Goal: Ask a question

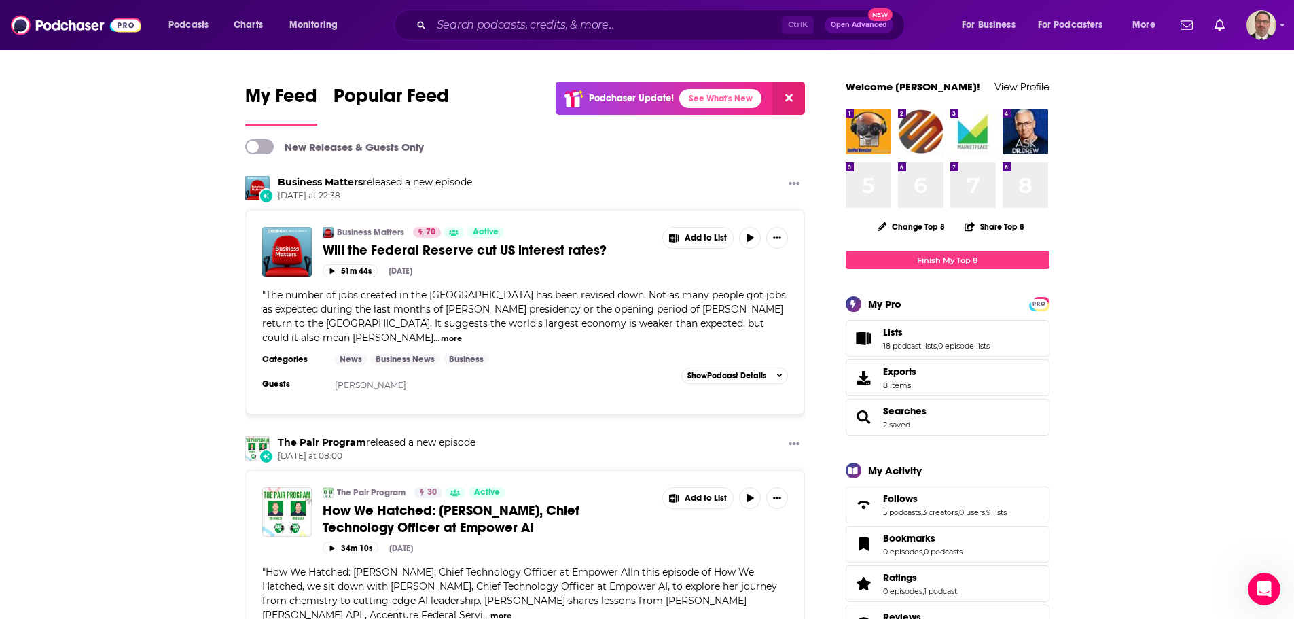
scroll to position [1216, 0]
click at [1269, 24] on img "Logged in as PercPodcast" at bounding box center [1261, 25] width 30 height 30
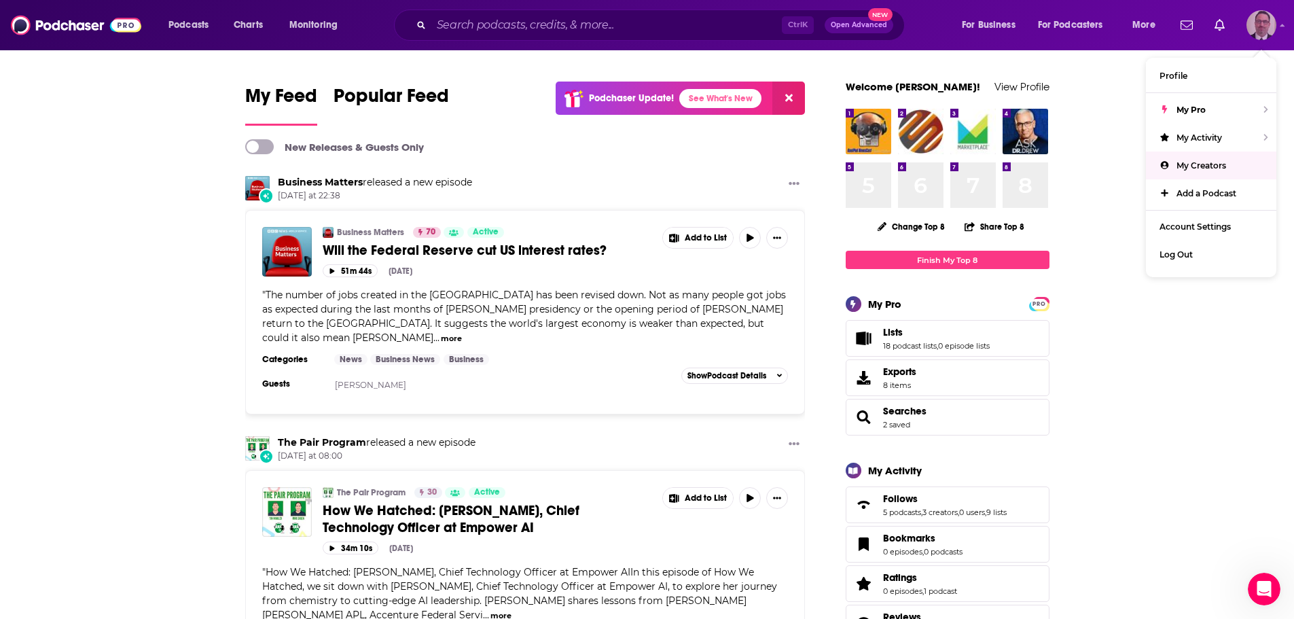
click at [1214, 166] on span "My Creators" at bounding box center [1201, 165] width 50 height 10
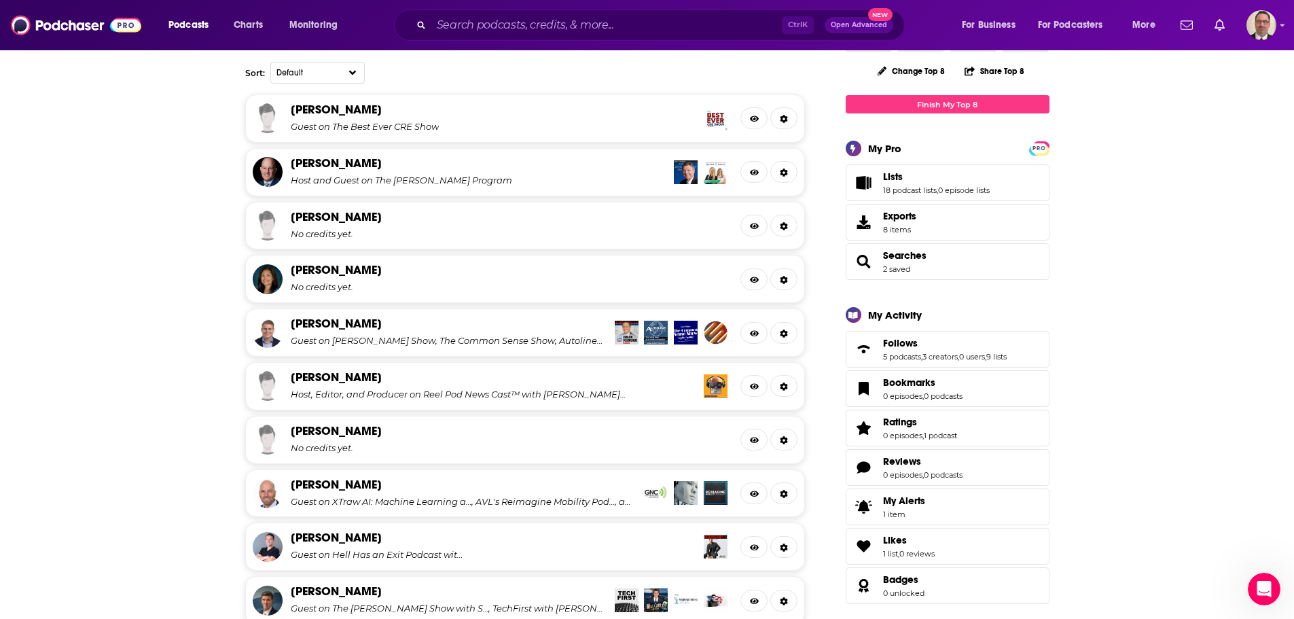
scroll to position [407, 0]
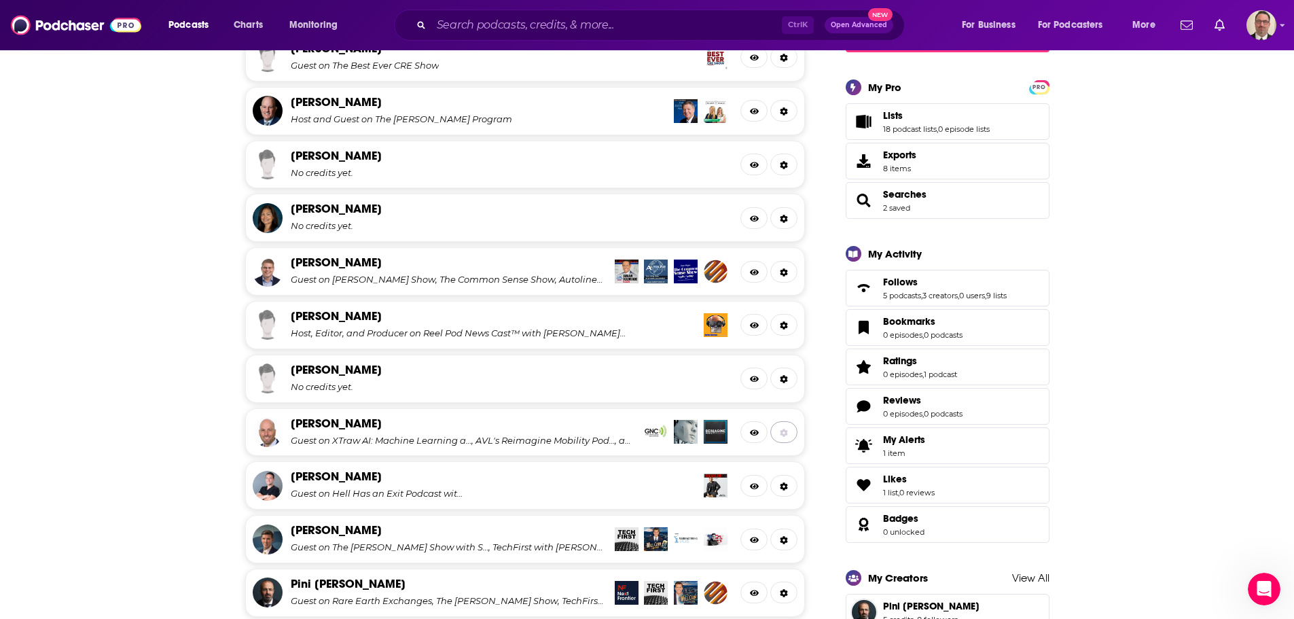
click at [782, 432] on icon at bounding box center [783, 433] width 7 height 8
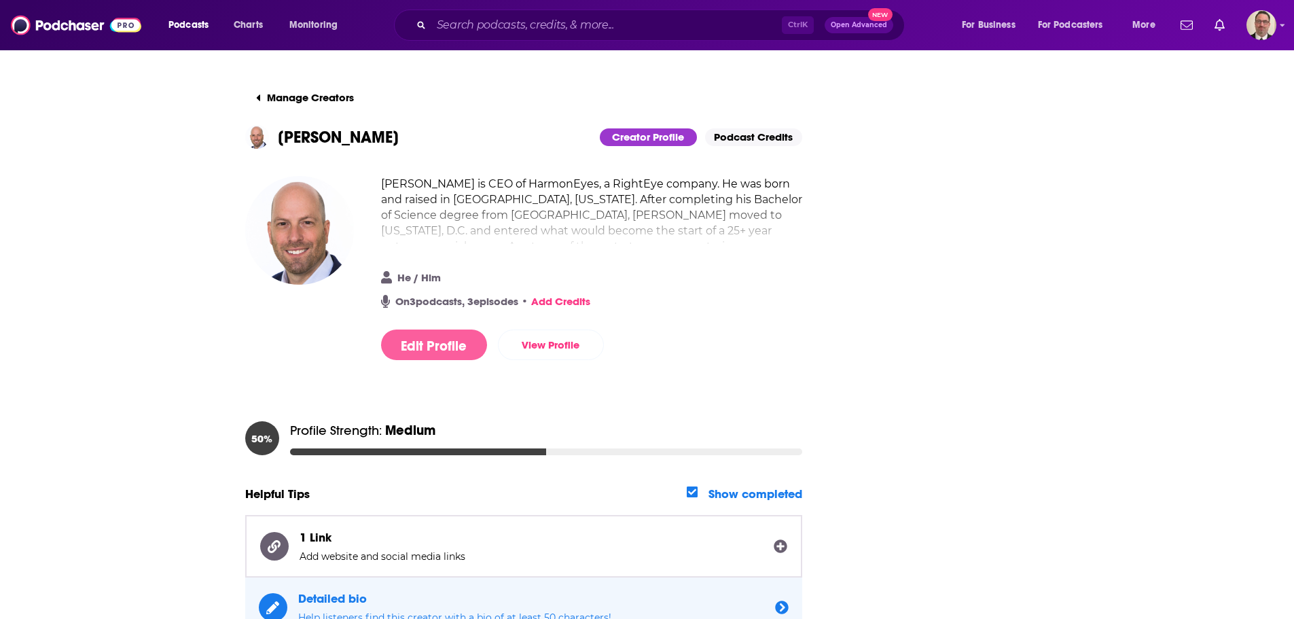
click at [464, 344] on button "Edit Profile" at bounding box center [434, 344] width 106 height 31
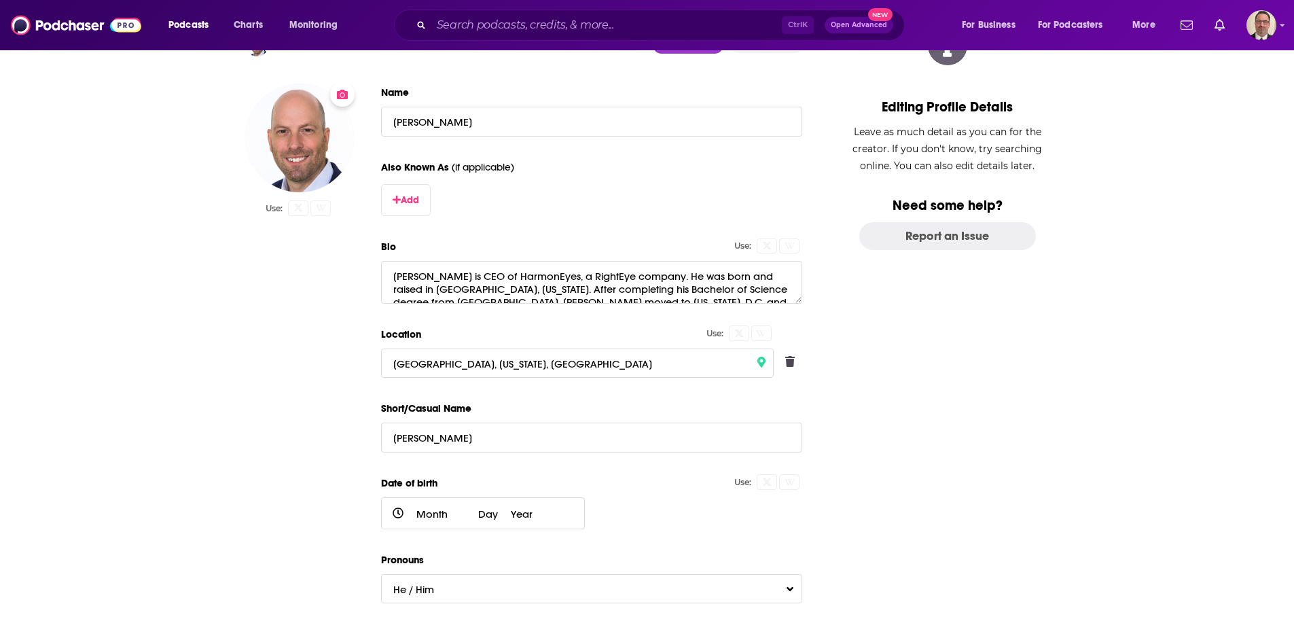
scroll to position [200, 0]
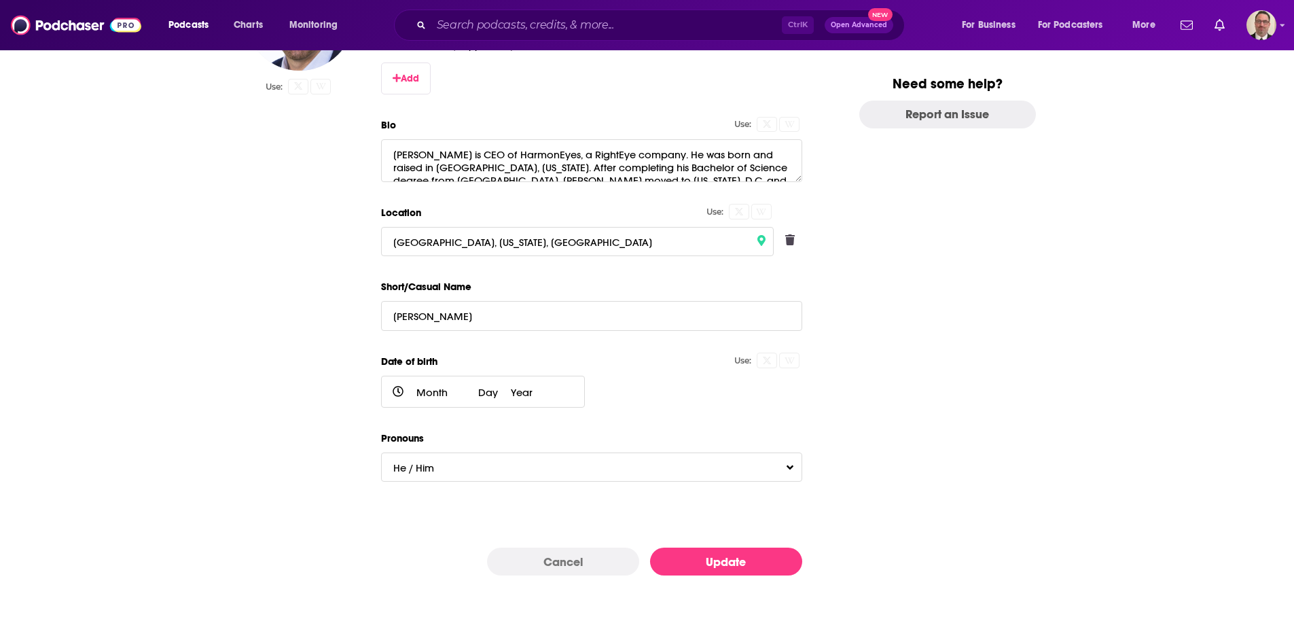
click at [569, 564] on button "Cancel" at bounding box center [563, 561] width 152 height 28
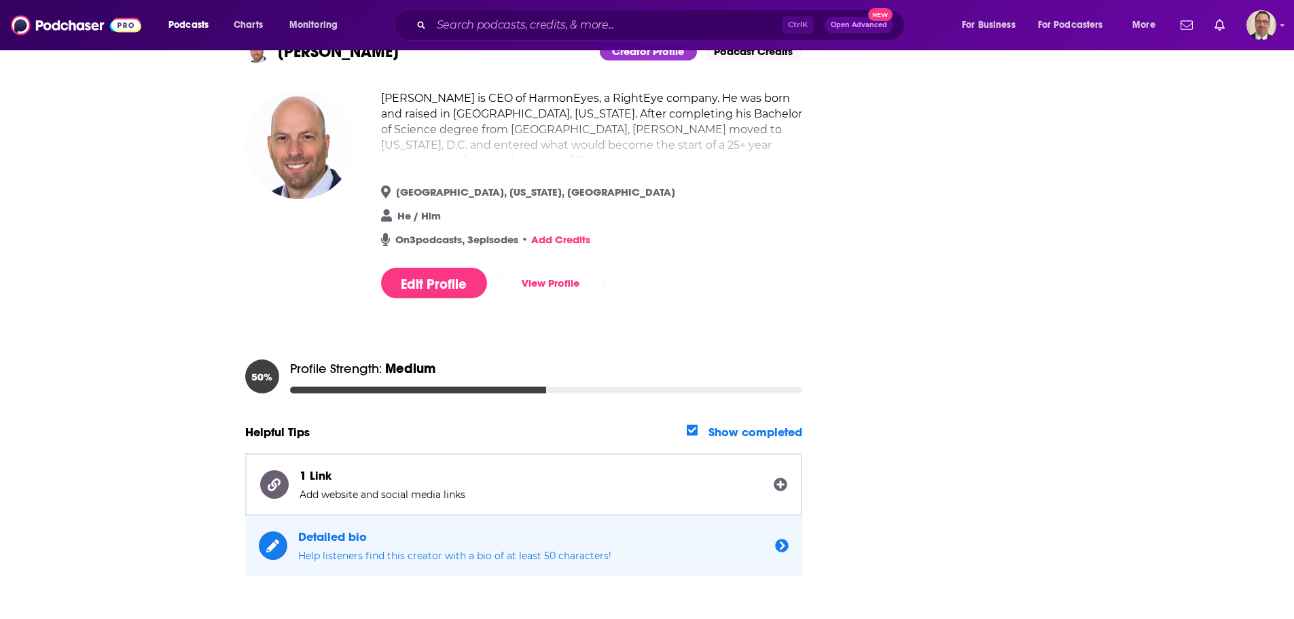
scroll to position [0, 0]
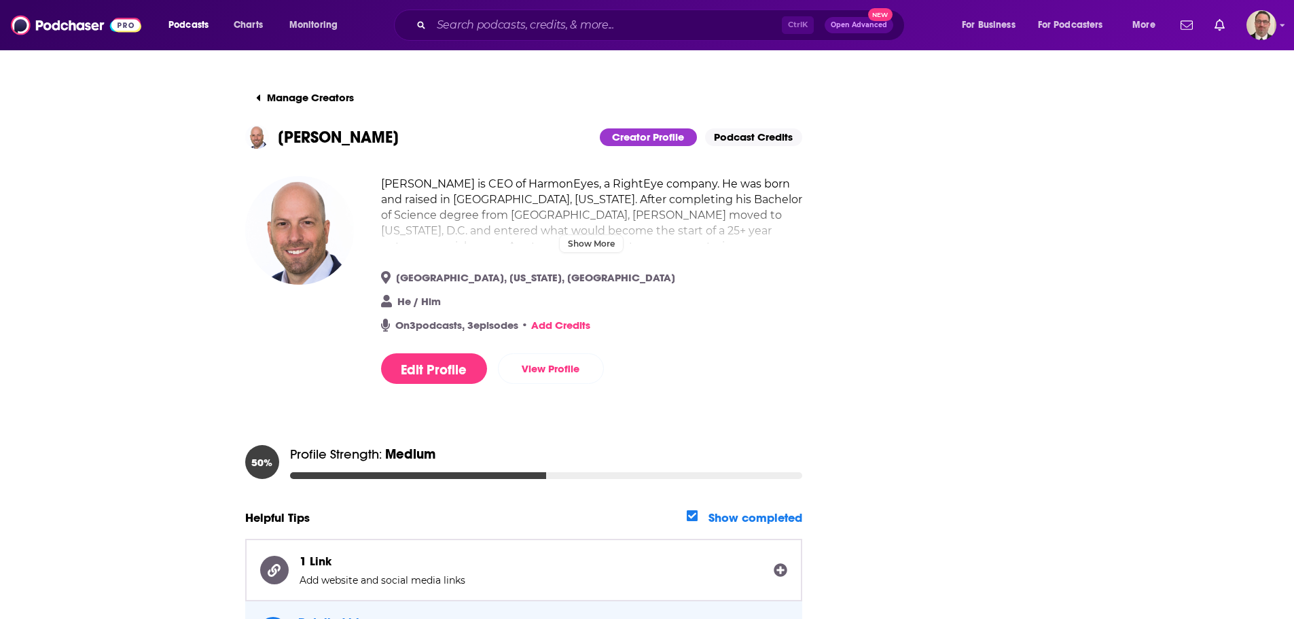
click at [603, 241] on h2 "[PERSON_NAME] is CEO of HarmonEyes, a RightEye company. He was born and raised …" at bounding box center [591, 293] width 421 height 234
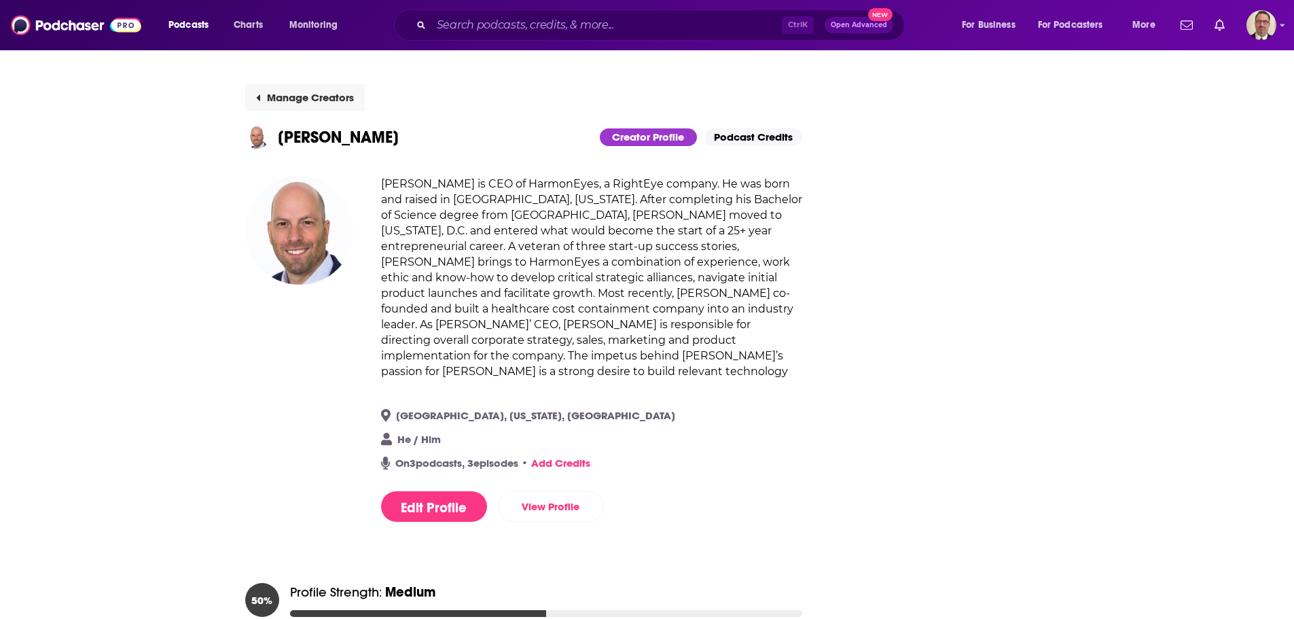
click at [266, 94] on button "Manage Creators" at bounding box center [305, 97] width 120 height 27
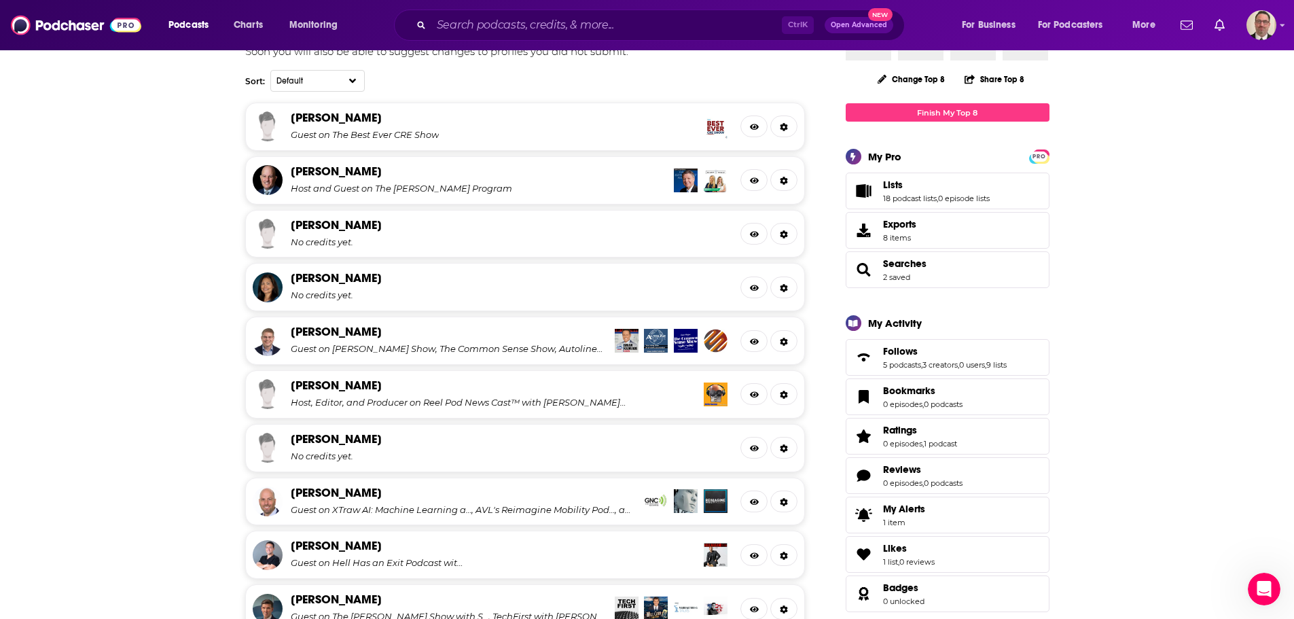
scroll to position [340, 0]
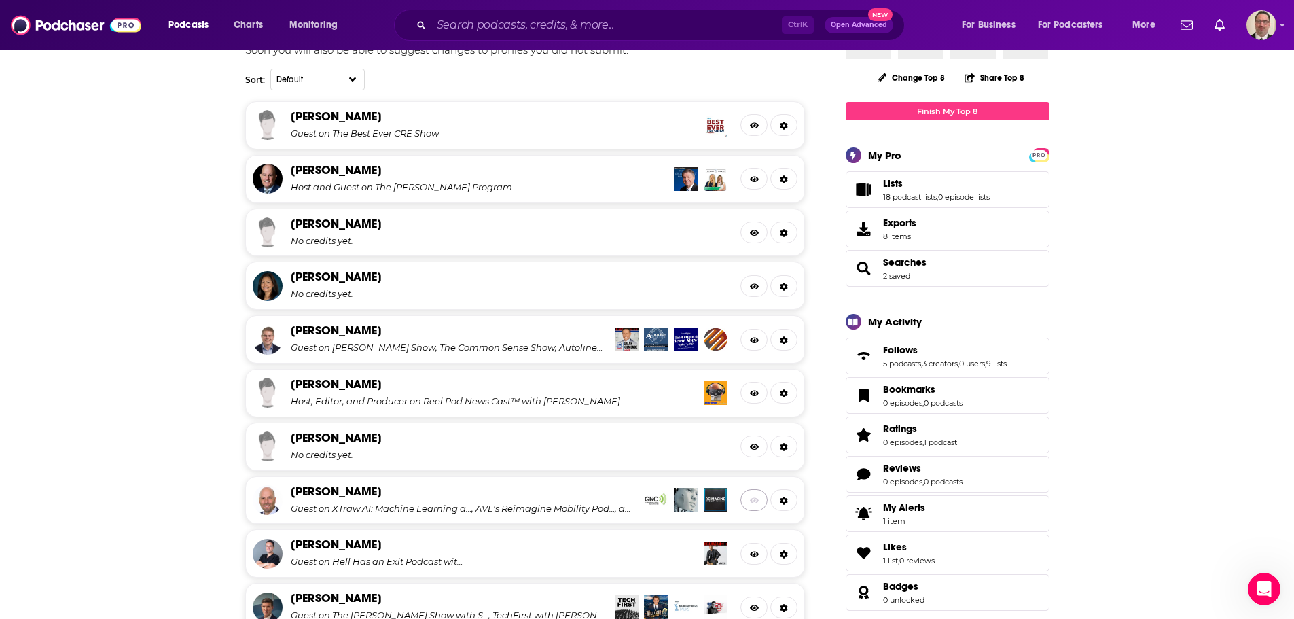
click at [758, 499] on icon at bounding box center [755, 500] width 10 height 8
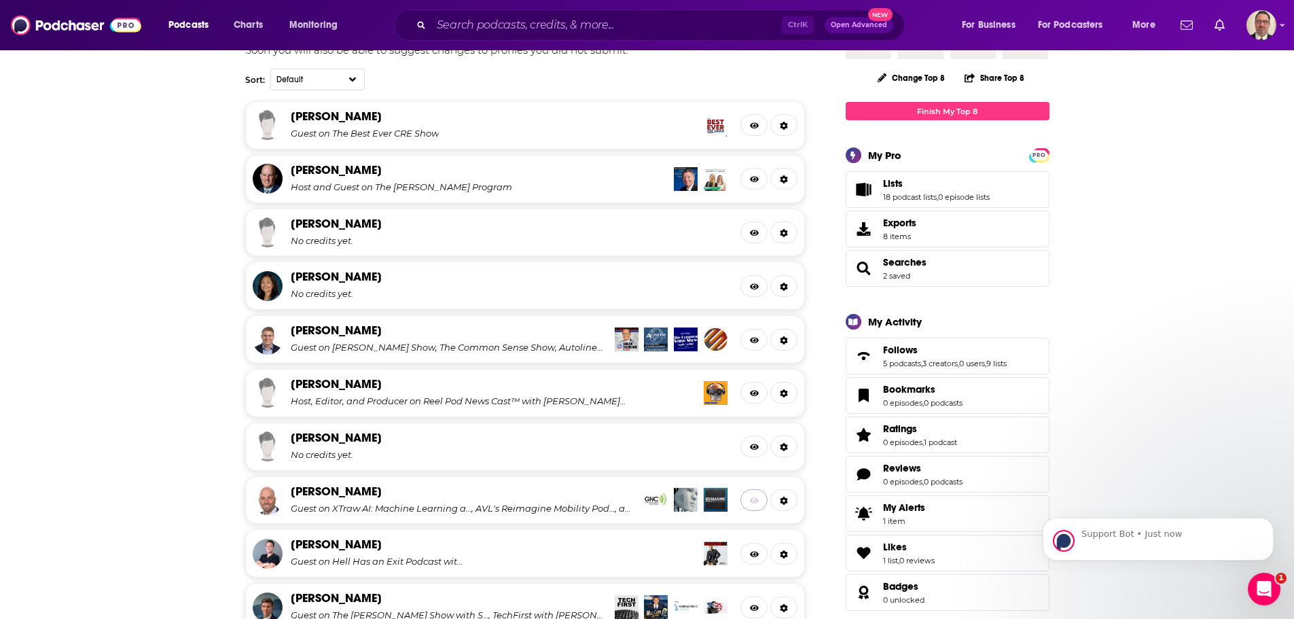
scroll to position [0, 0]
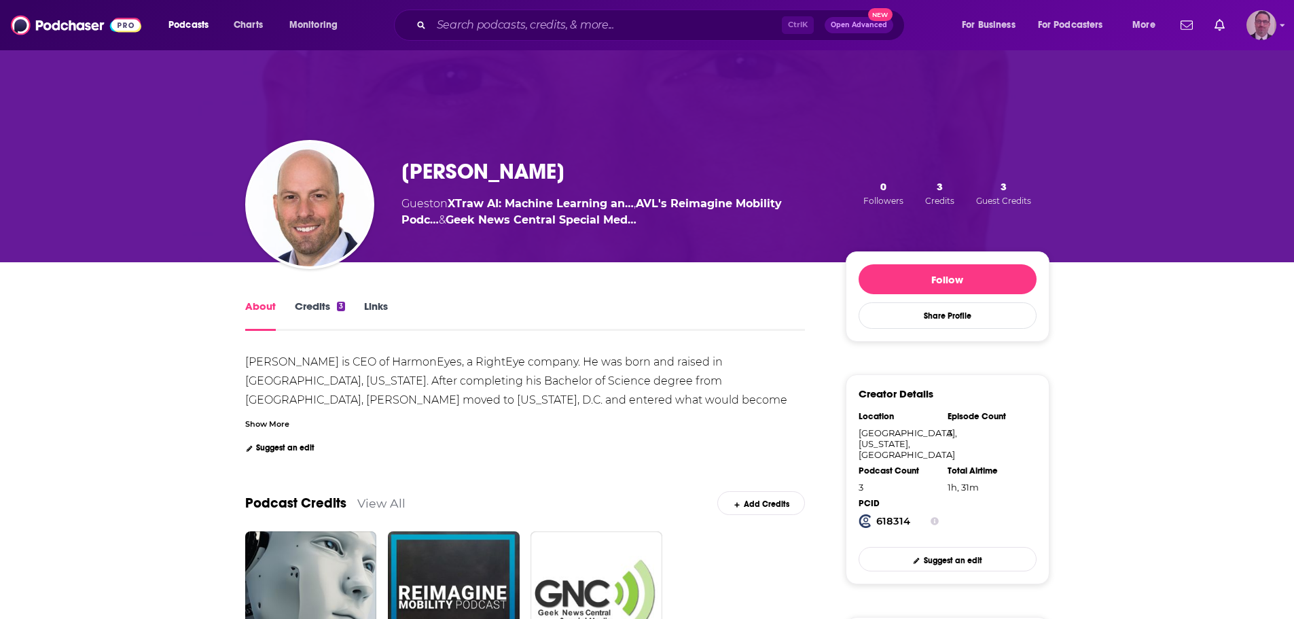
click at [1275, 20] on img "Logged in as PercPodcast" at bounding box center [1261, 25] width 30 height 30
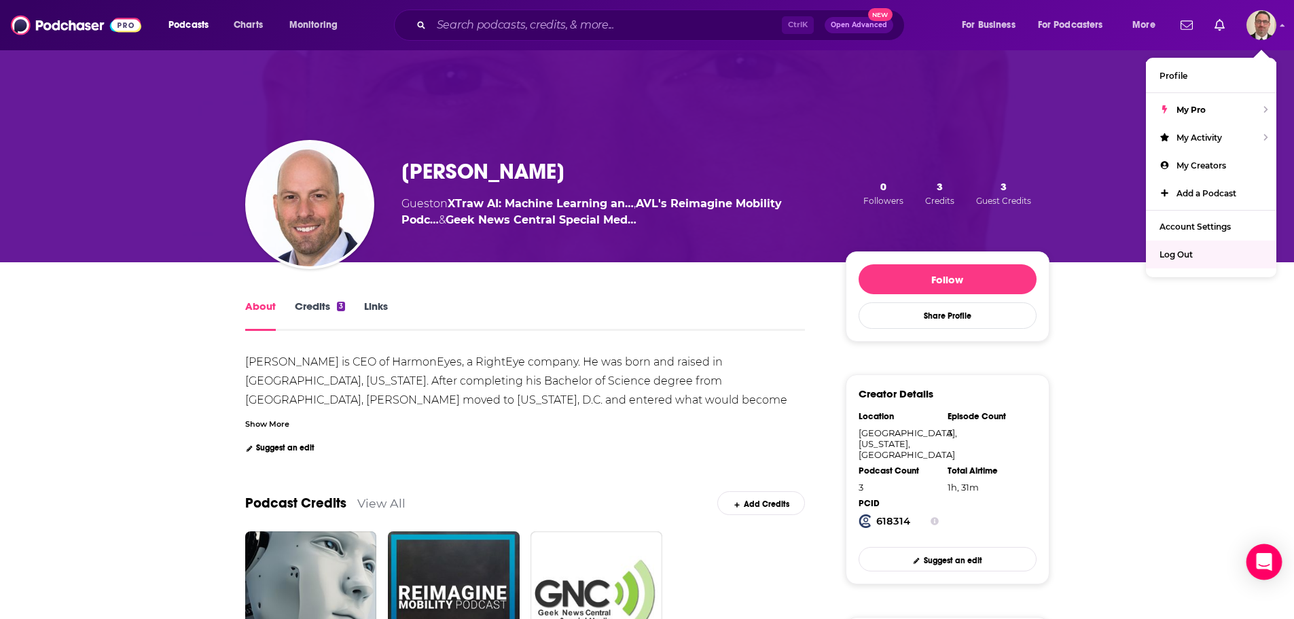
click at [1260, 553] on div "Open Intercom Messenger" at bounding box center [1264, 562] width 36 height 36
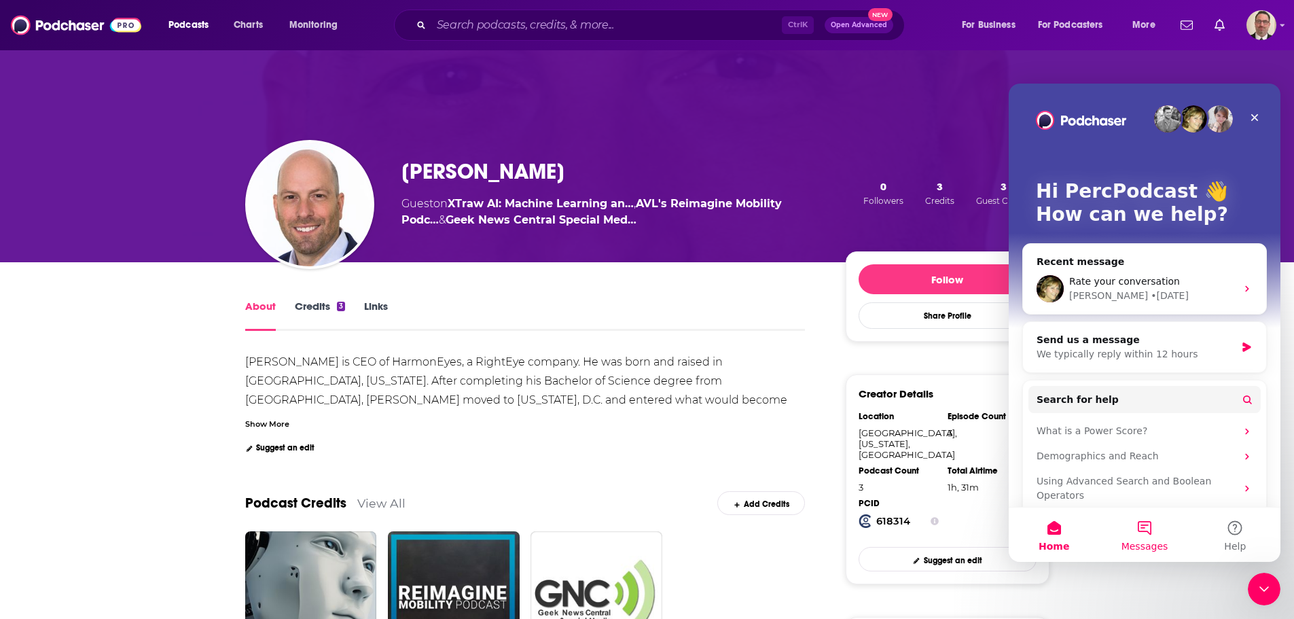
click at [1151, 530] on button "Messages" at bounding box center [1144, 534] width 90 height 54
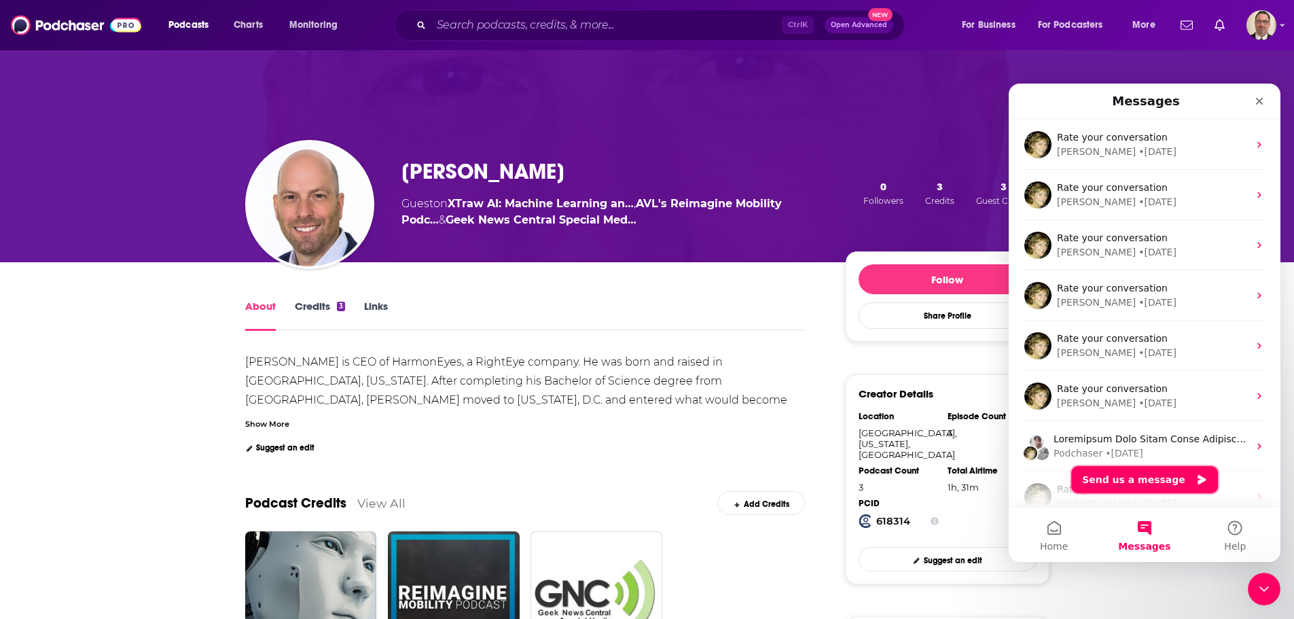
click at [1144, 480] on button "Send us a message" at bounding box center [1144, 479] width 147 height 27
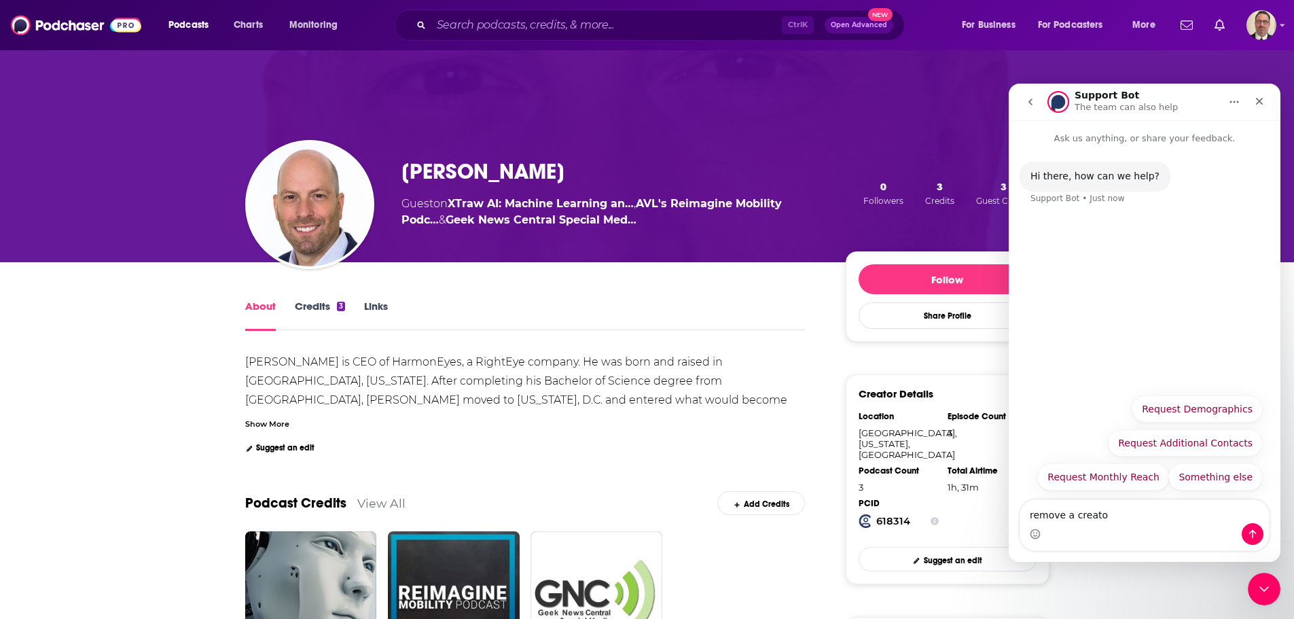
type textarea "remove a creator"
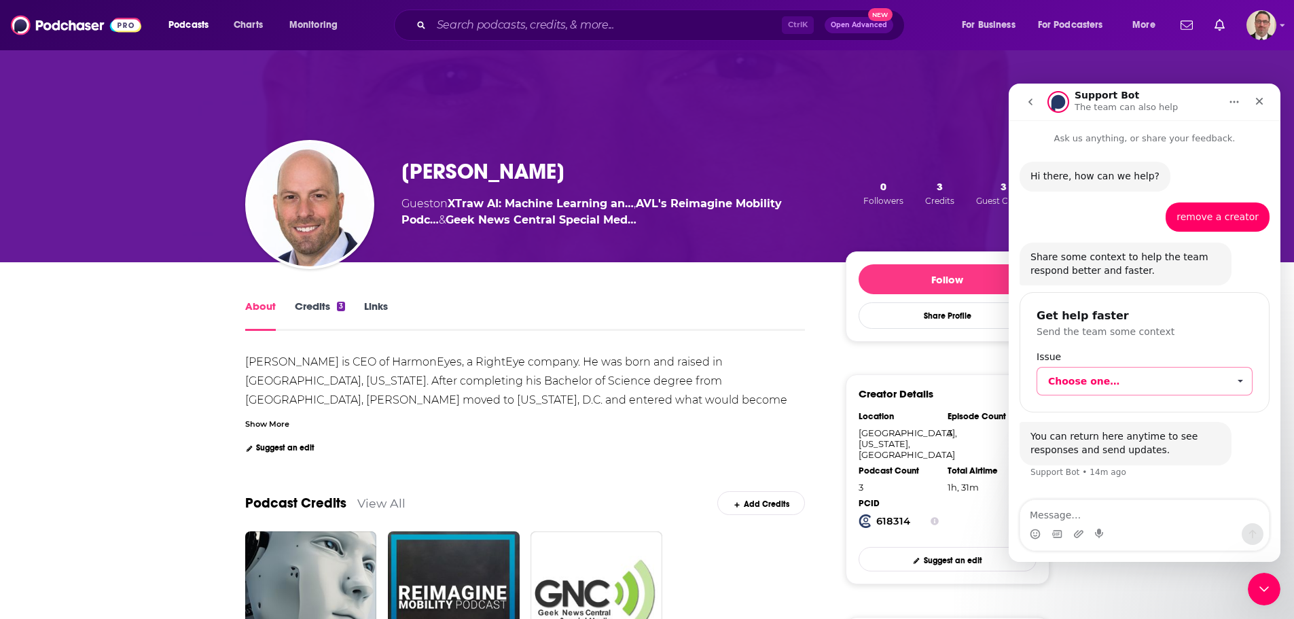
click at [1155, 377] on span "Choose one…" at bounding box center [1138, 380] width 180 height 27
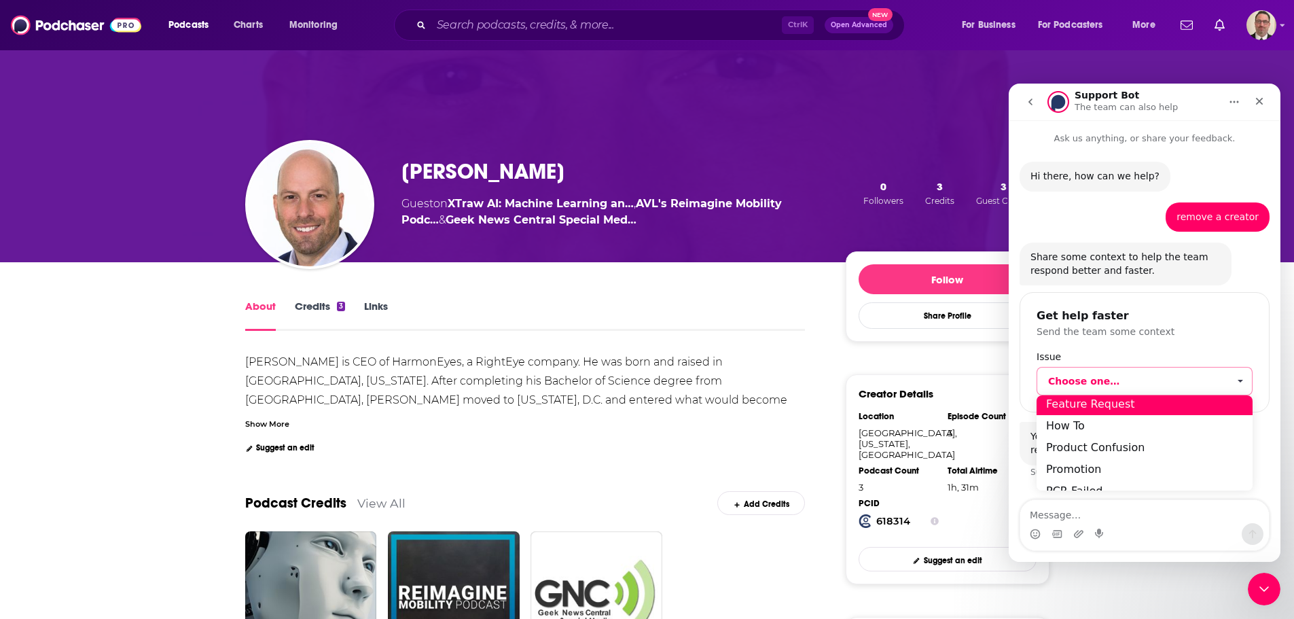
scroll to position [77, 0]
click at [1080, 403] on div "How To" at bounding box center [1144, 408] width 216 height 22
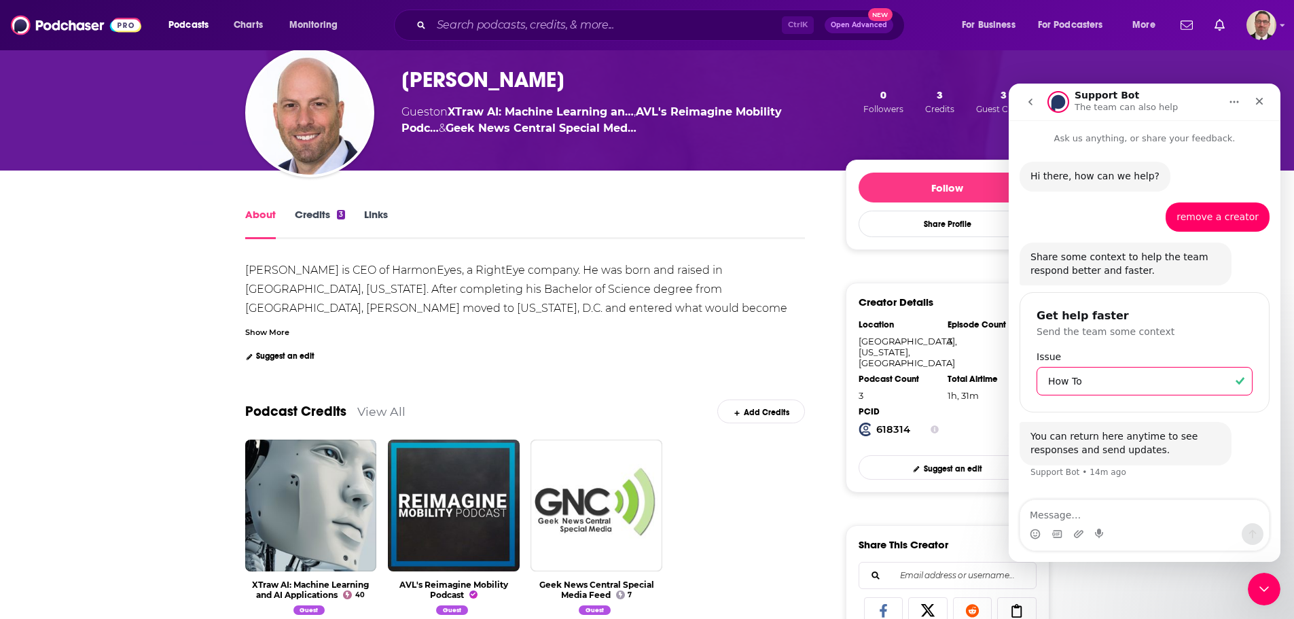
scroll to position [204, 0]
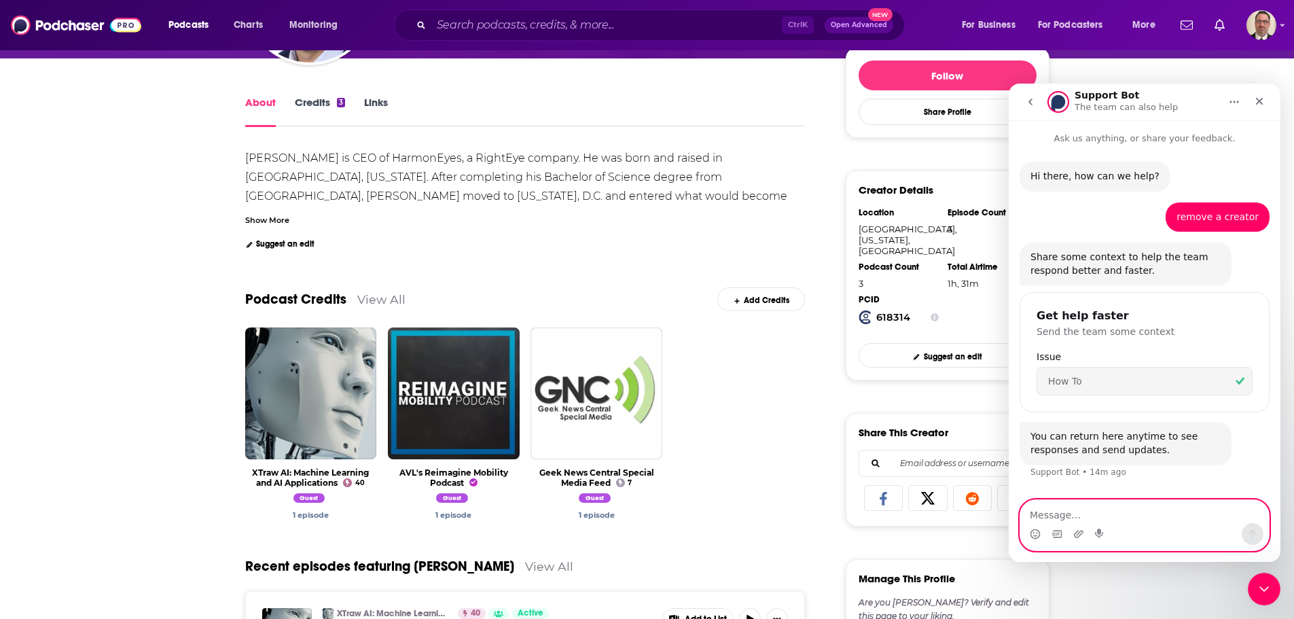
click at [1067, 511] on textarea "Message…" at bounding box center [1144, 511] width 249 height 23
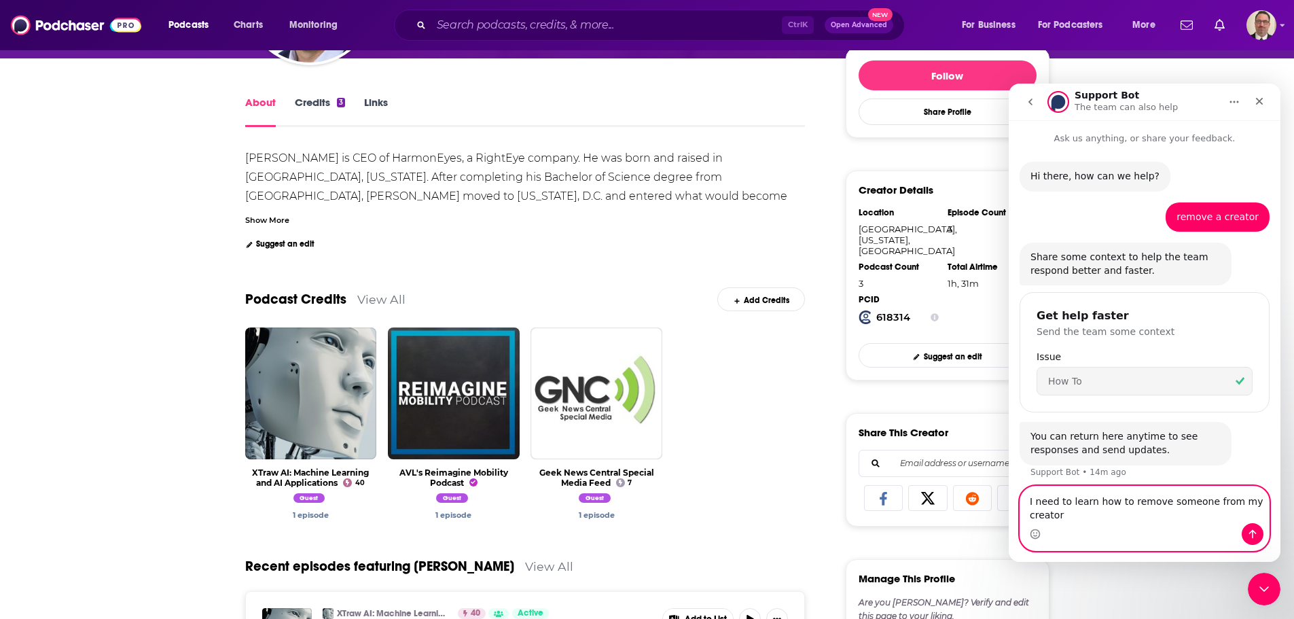
scroll to position [7, 0]
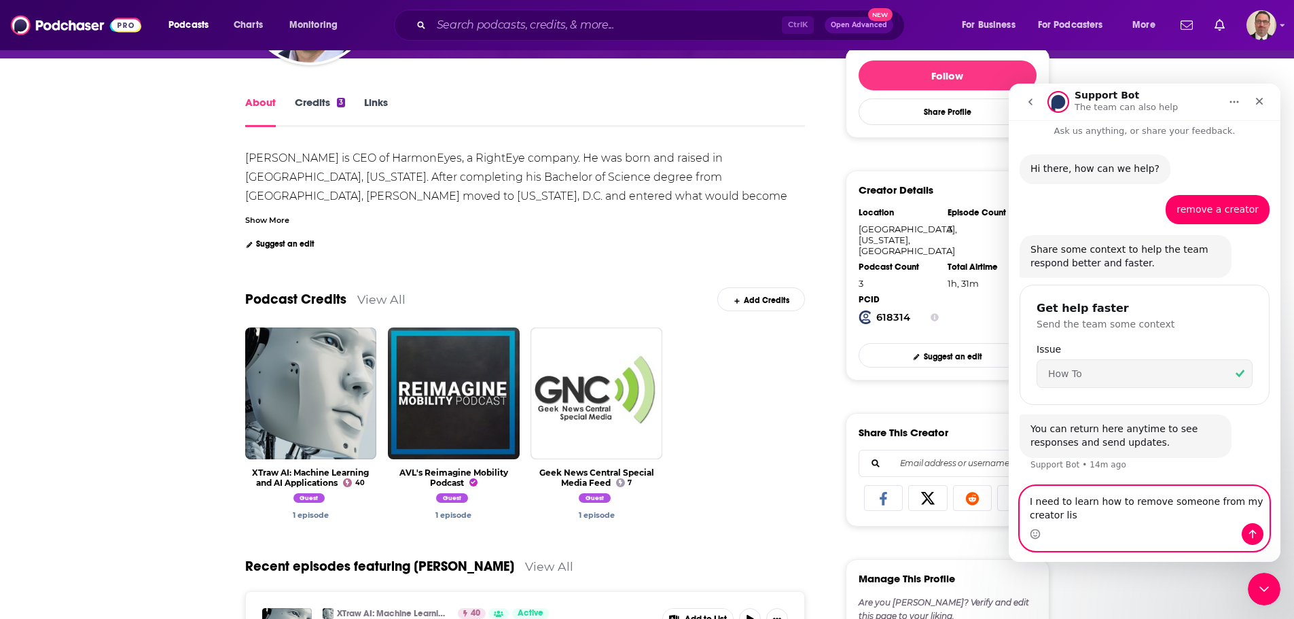
type textarea "I need to learn how to remove someone from my creator list"
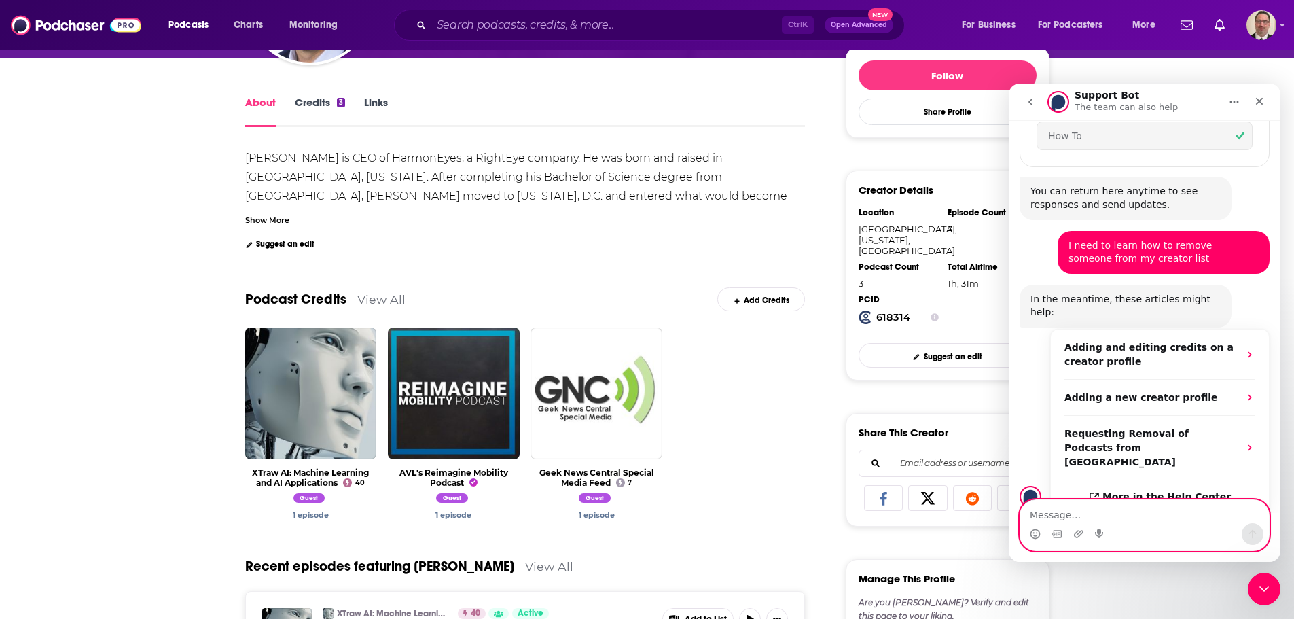
scroll to position [247, 0]
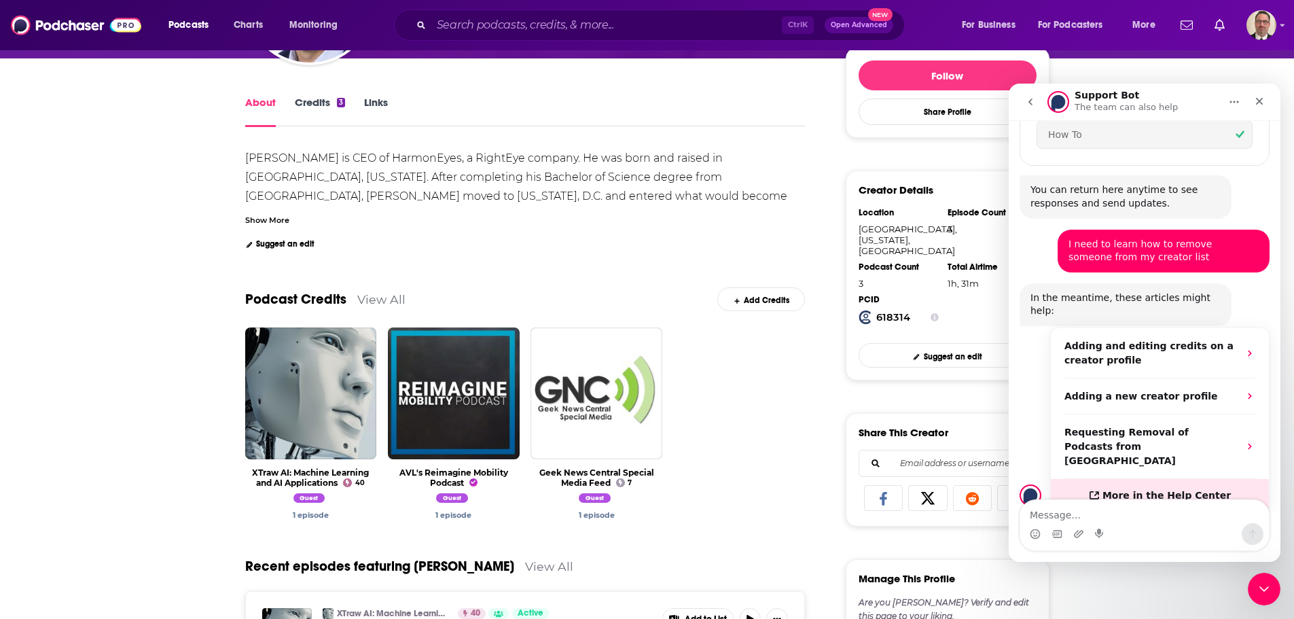
click at [1148, 490] on span "More in the Help Center" at bounding box center [1166, 496] width 128 height 12
